Goal: Register for event/course

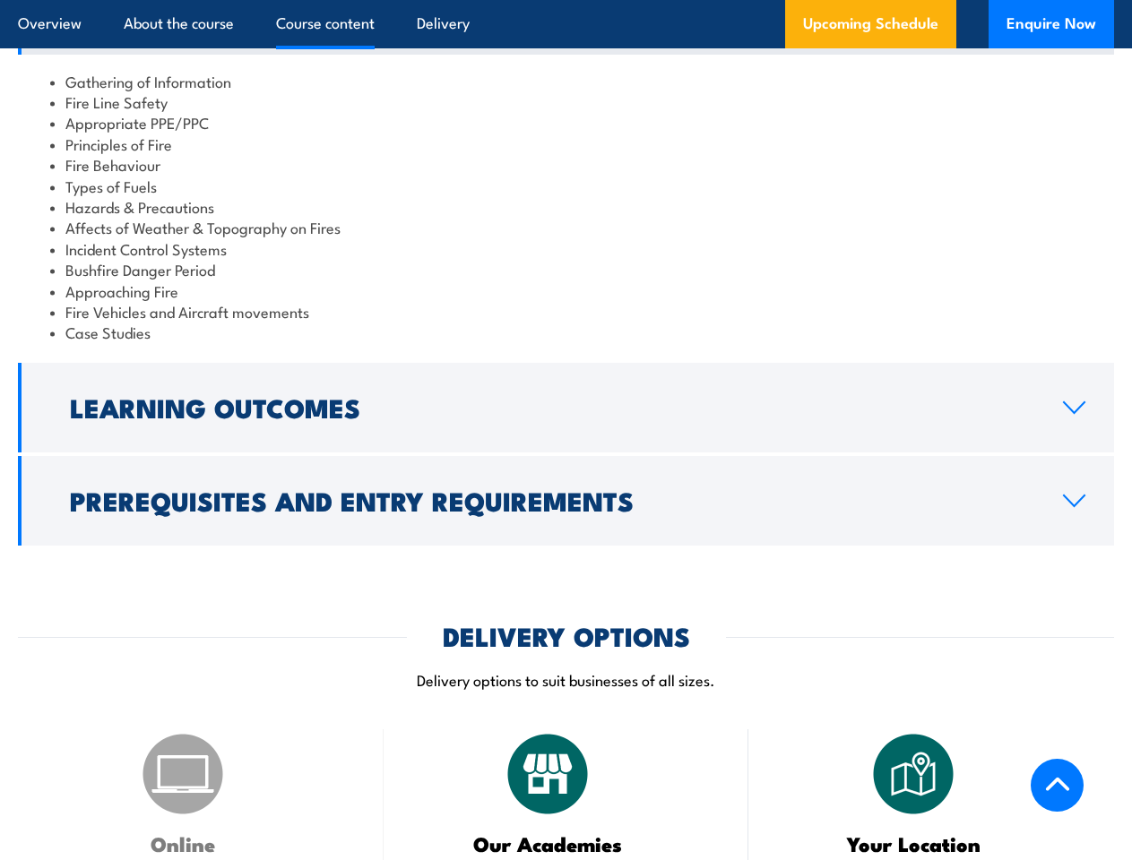
click at [565, 0] on article "Overview About the course Course content Delivery Upcoming Schedule Enquire Now" at bounding box center [566, 24] width 1096 height 48
click at [565, 418] on h2 "Learning Outcomes" at bounding box center [552, 406] width 964 height 23
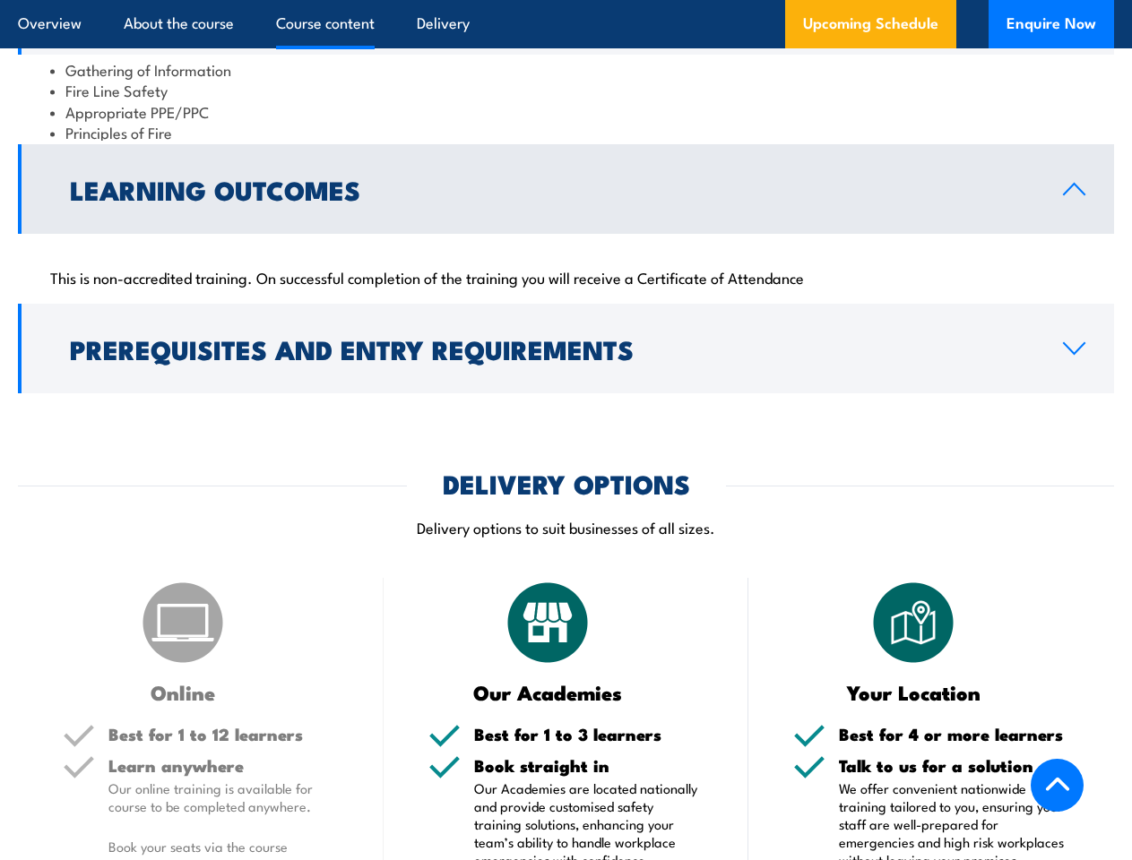
click at [565, 495] on h2 "DELIVERY OPTIONS" at bounding box center [566, 482] width 247 height 23
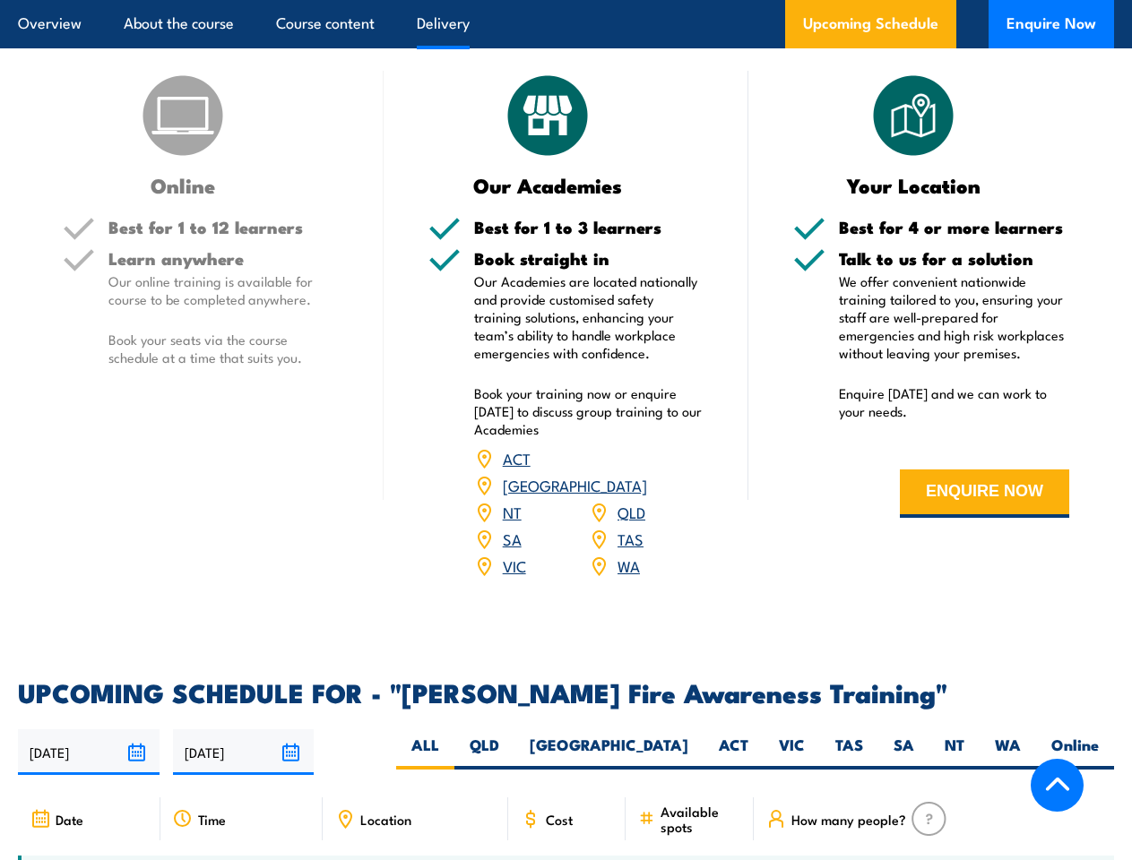
click at [565, 0] on article "Overview About the course Course content Delivery Upcoming Schedule Enquire Now" at bounding box center [566, 24] width 1096 height 48
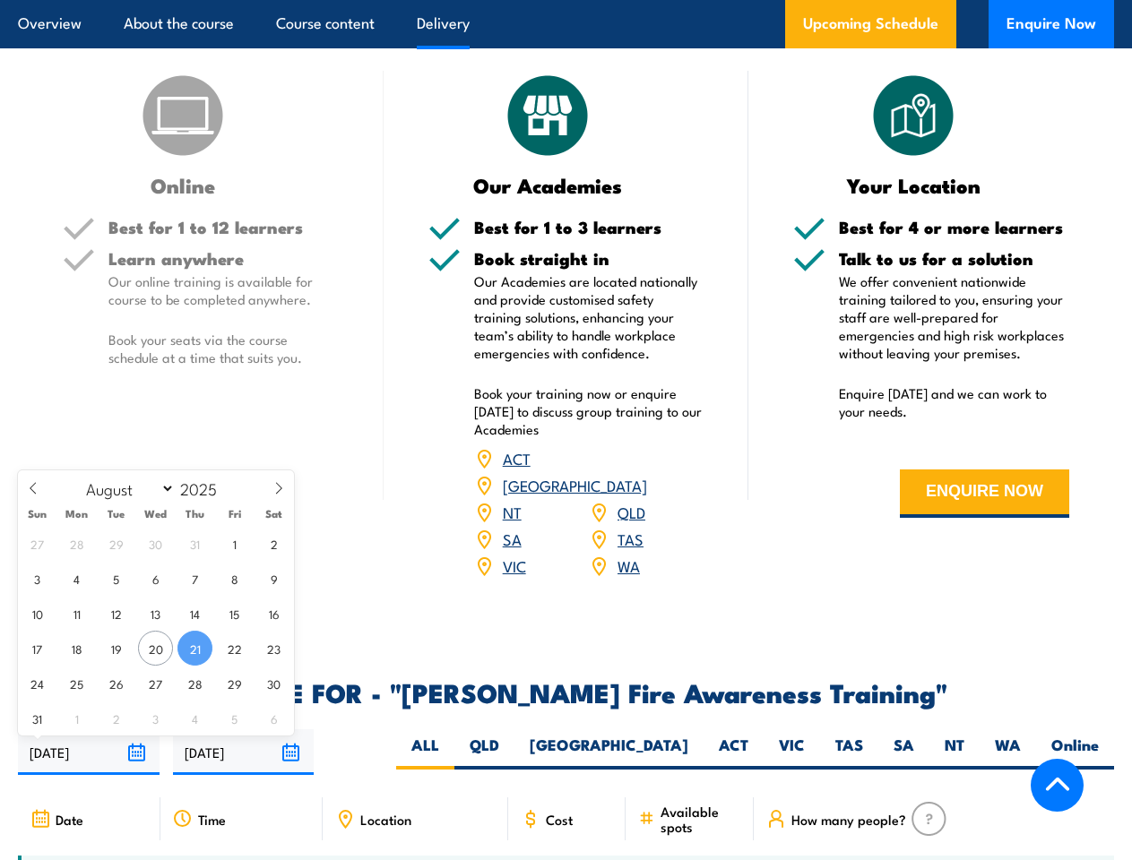
click at [89, 760] on input "[DATE]" at bounding box center [89, 752] width 142 height 46
click at [244, 760] on input "[DATE]" at bounding box center [244, 752] width 142 height 46
